Goal: Task Accomplishment & Management: Manage account settings

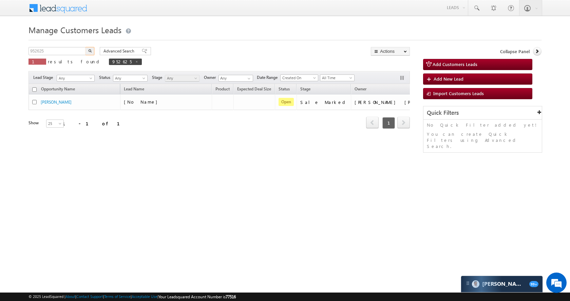
click at [72, 51] on input "952625" at bounding box center [57, 51] width 58 height 8
type input "952110"
click at [88, 52] on button "button" at bounding box center [89, 51] width 9 height 8
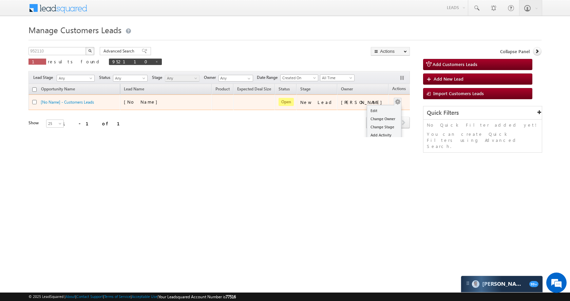
click at [393, 101] on td "Edit Change Owner Change Stage Add Activity Add Task Delete" at bounding box center [402, 103] width 28 height 16
click at [379, 108] on link "Edit" at bounding box center [384, 111] width 34 height 8
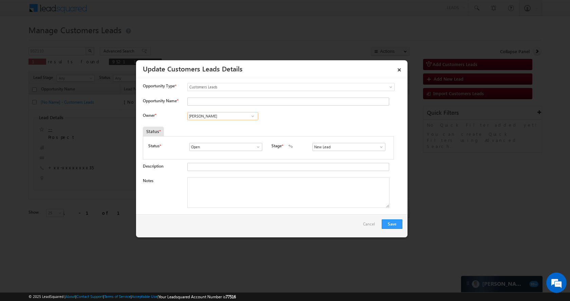
click at [223, 118] on input "[PERSON_NAME]" at bounding box center [222, 116] width 71 height 8
click at [218, 133] on ul "[PERSON_NAME] [PERSON_NAME][EMAIL_ADDRESS][DOMAIN_NAME]" at bounding box center [222, 126] width 71 height 13
click at [220, 130] on span "[PERSON_NAME][EMAIL_ADDRESS][DOMAIN_NAME]" at bounding box center [220, 129] width 61 height 5
type input "[PERSON_NAME]"
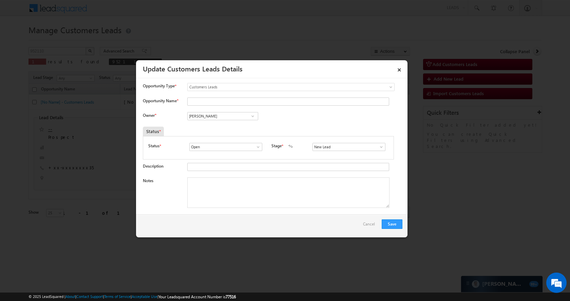
click at [378, 146] on span at bounding box center [381, 146] width 7 height 5
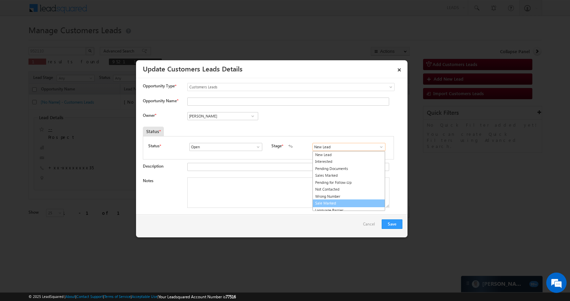
click at [348, 205] on link "Sale Marked" at bounding box center [348, 204] width 73 height 8
type input "Sale Marked"
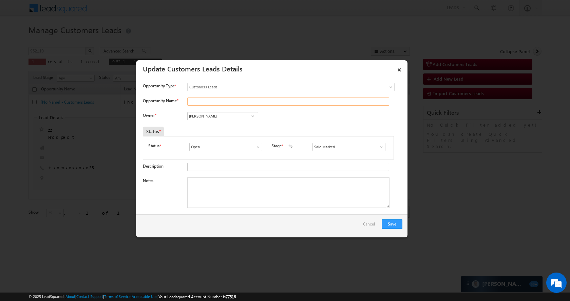
click at [209, 101] on input "Opportunity Name *" at bounding box center [288, 102] width 202 height 8
paste input "Ganesh"
type input "Ganesh"
click at [393, 229] on button "Save" at bounding box center [391, 224] width 21 height 9
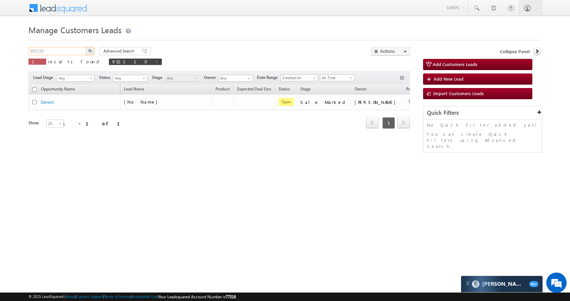
click at [55, 54] on input "952110" at bounding box center [57, 51] width 58 height 8
paste input "768"
type input "952768"
click at [87, 51] on button "button" at bounding box center [89, 51] width 9 height 8
